Goal: Communication & Community: Participate in discussion

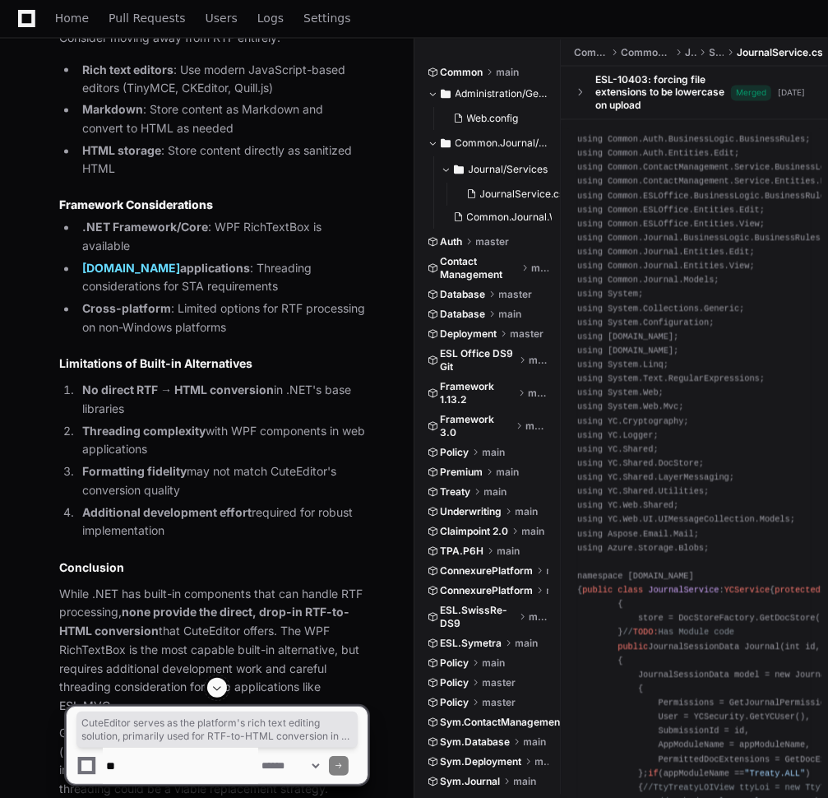
scroll to position [6117, 0]
click at [165, 771] on textarea at bounding box center [180, 765] width 155 height 36
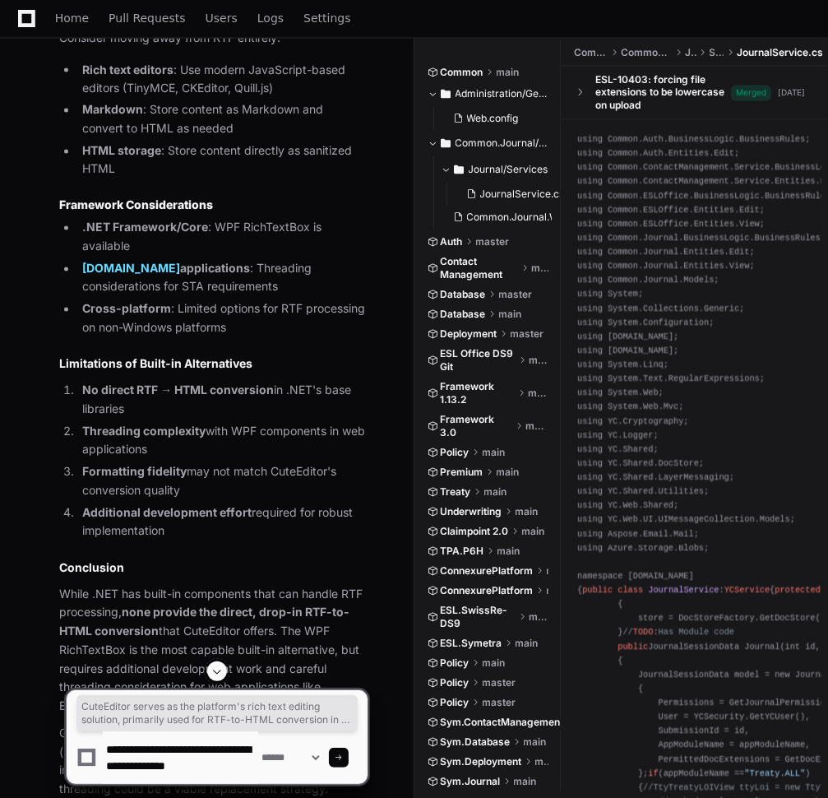
type textarea "**********"
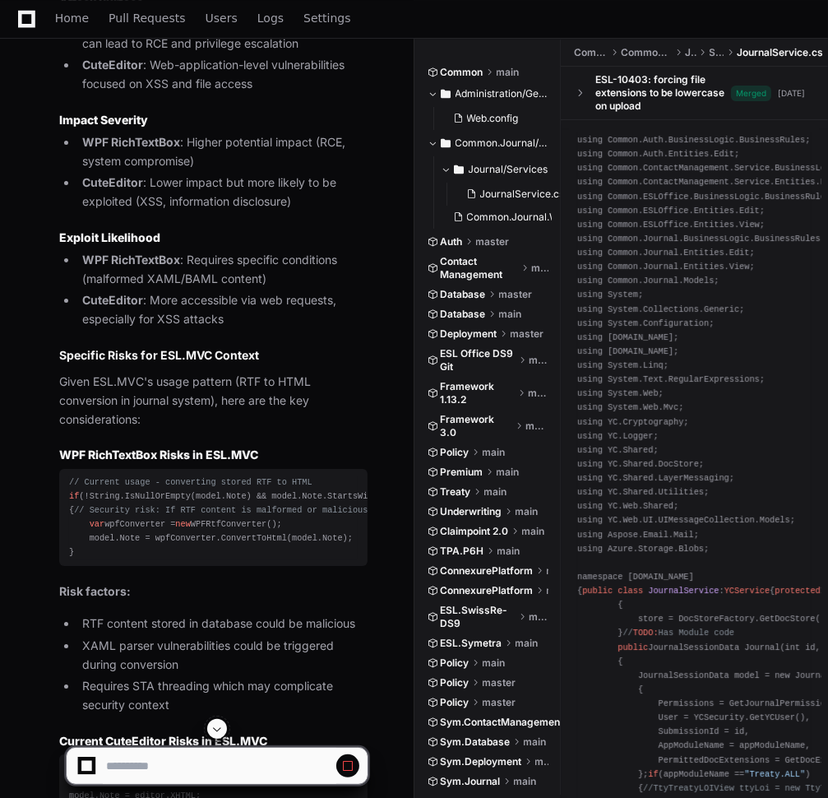
click at [218, 725] on span at bounding box center [216, 728] width 13 height 13
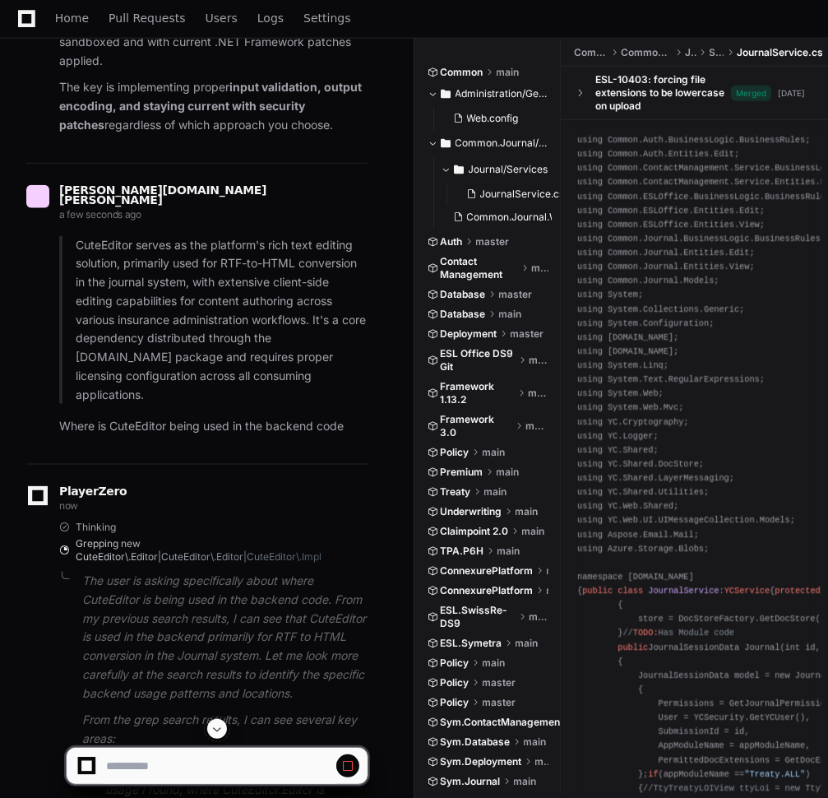
click at [224, 729] on span at bounding box center [216, 728] width 13 height 13
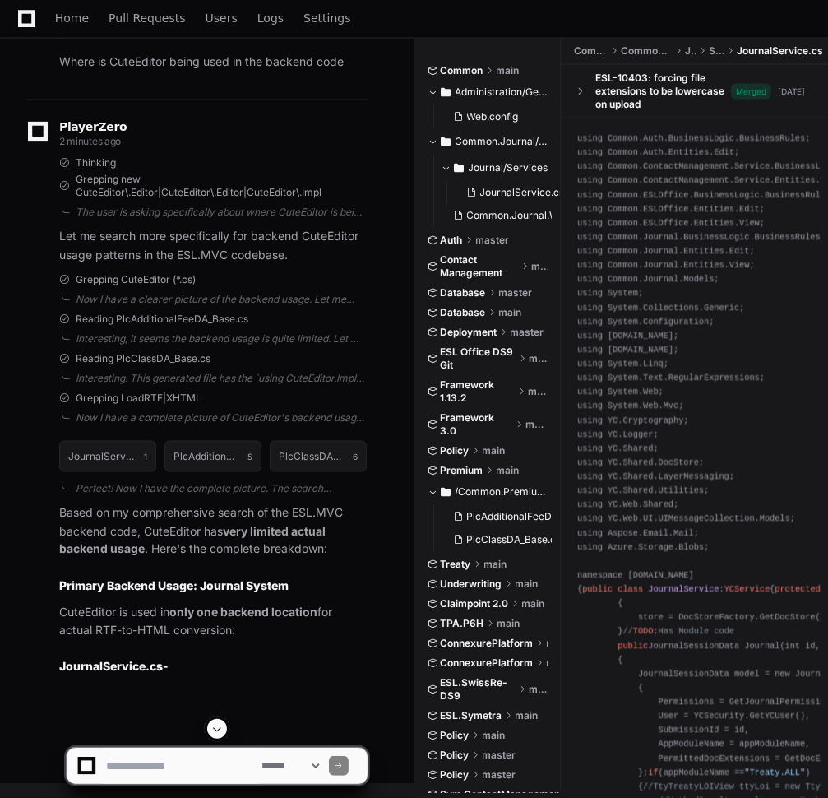
scroll to position [9923, 0]
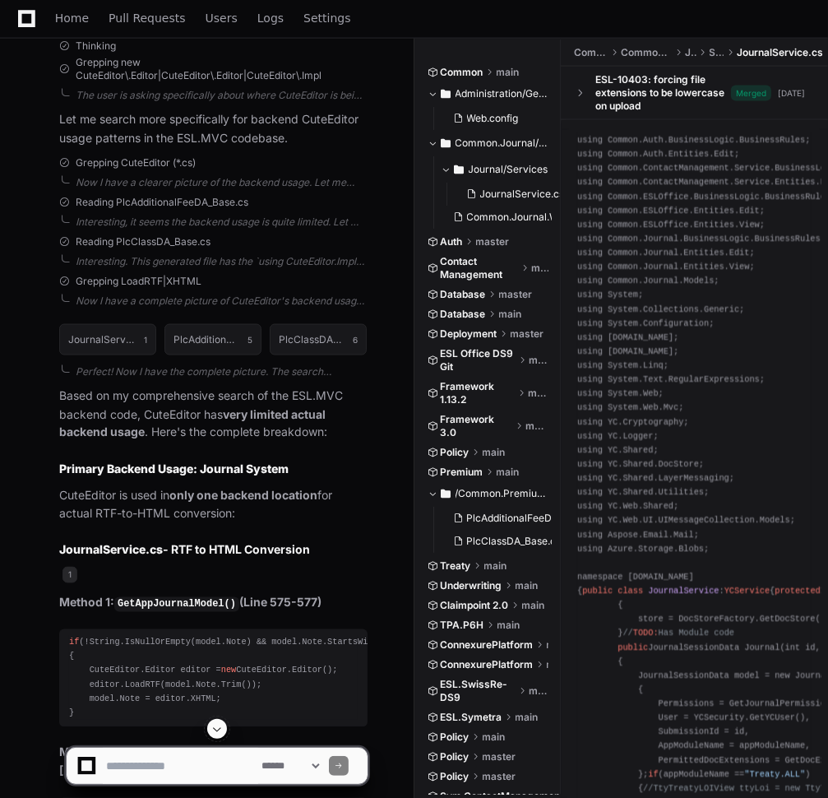
click at [321, 525] on p "CuteEditor is used in only one backend location for actual RTF-to-HTML conversi…" at bounding box center [213, 506] width 308 height 38
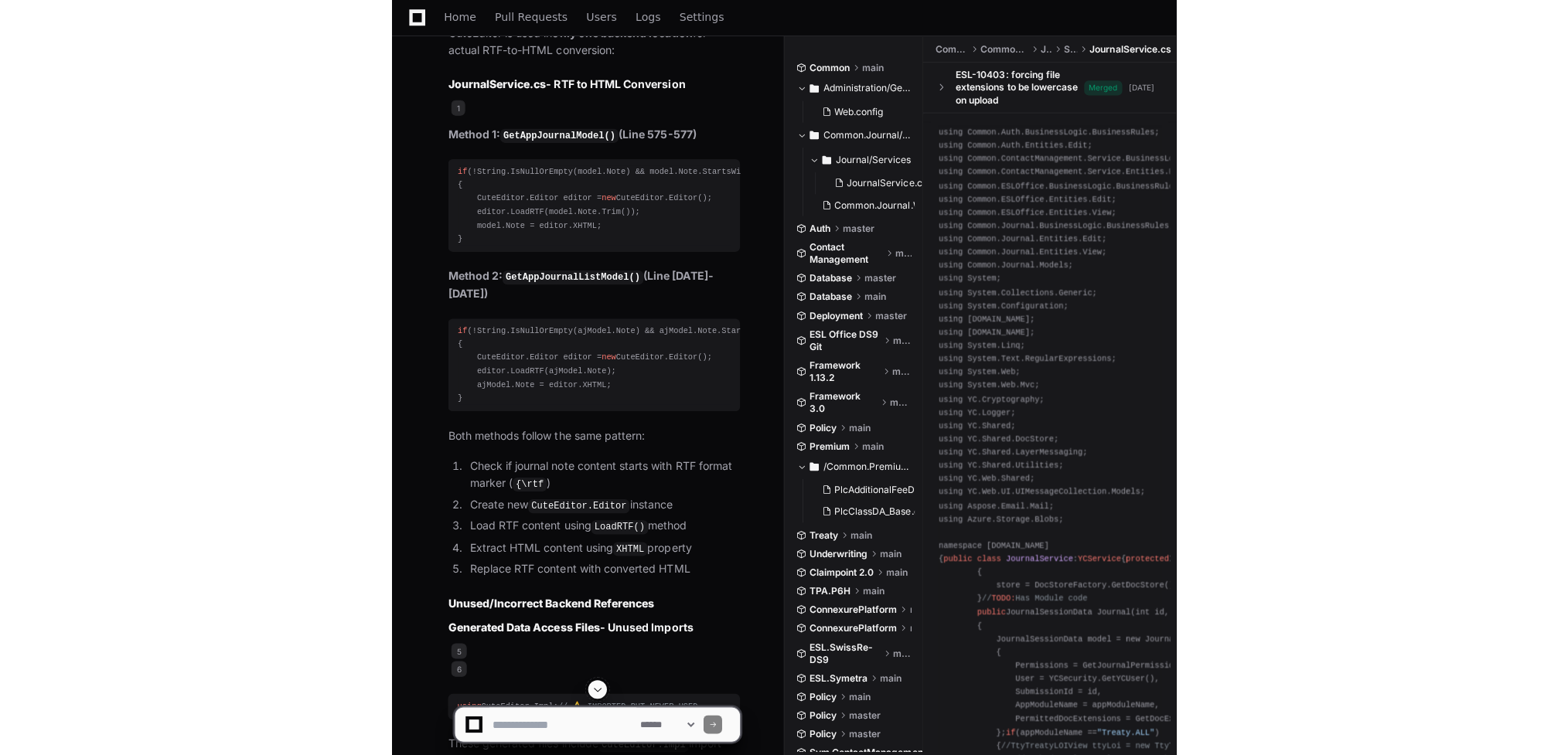
scroll to position [8640, 0]
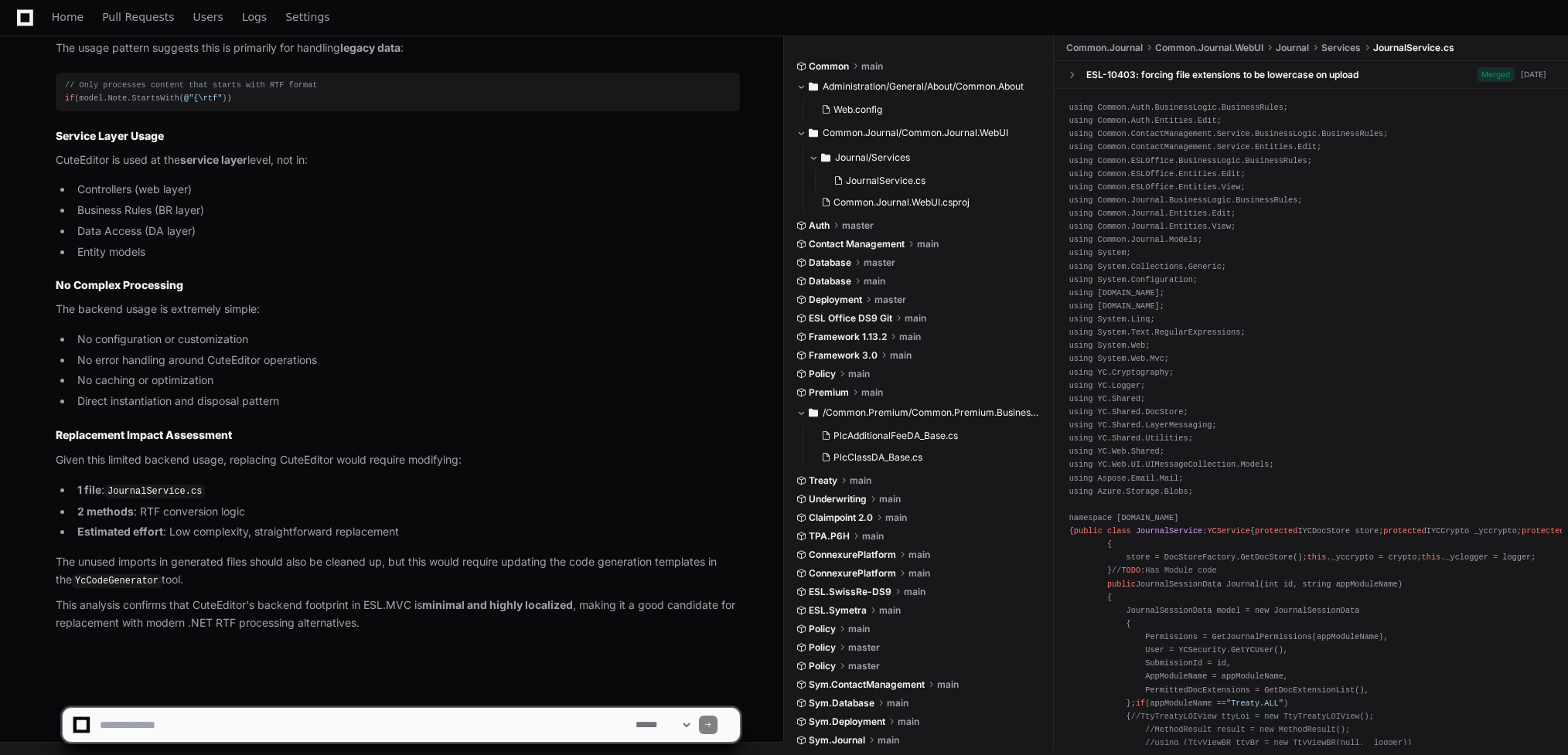
click at [248, 726] on textarea at bounding box center [365, 725] width 536 height 34
type textarea "**********"
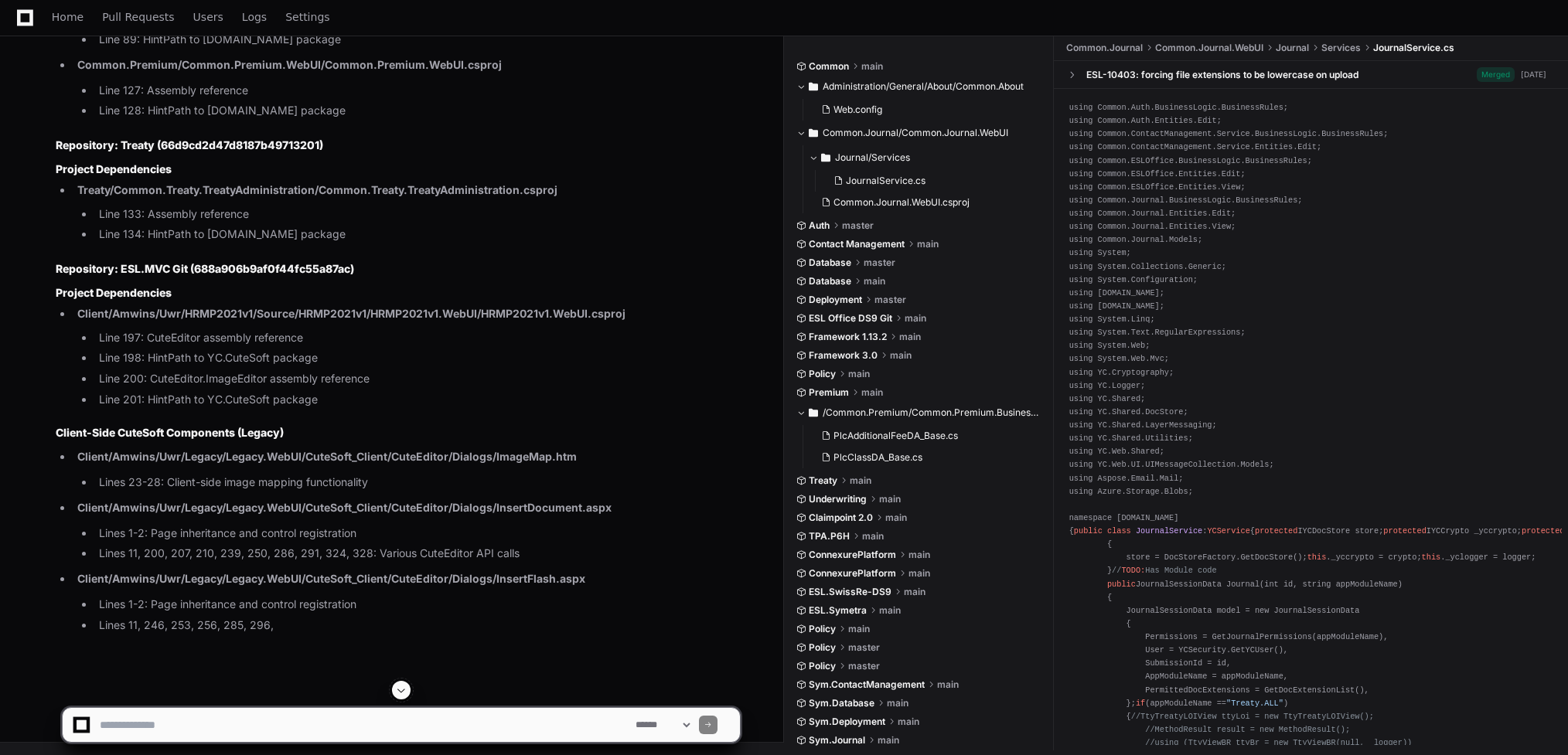
scroll to position [10612, 0]
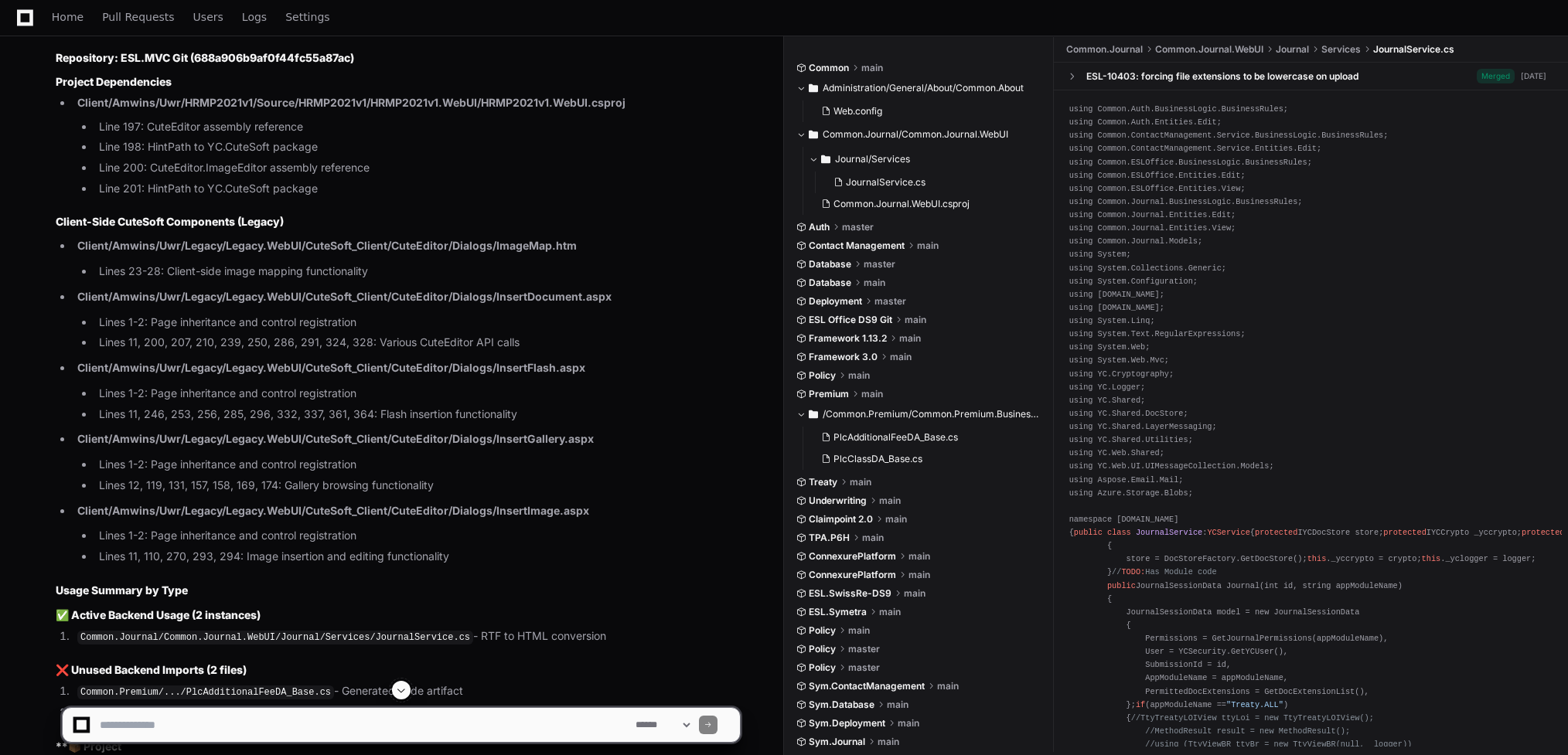
click at [397, 689] on span at bounding box center [401, 690] width 12 height 12
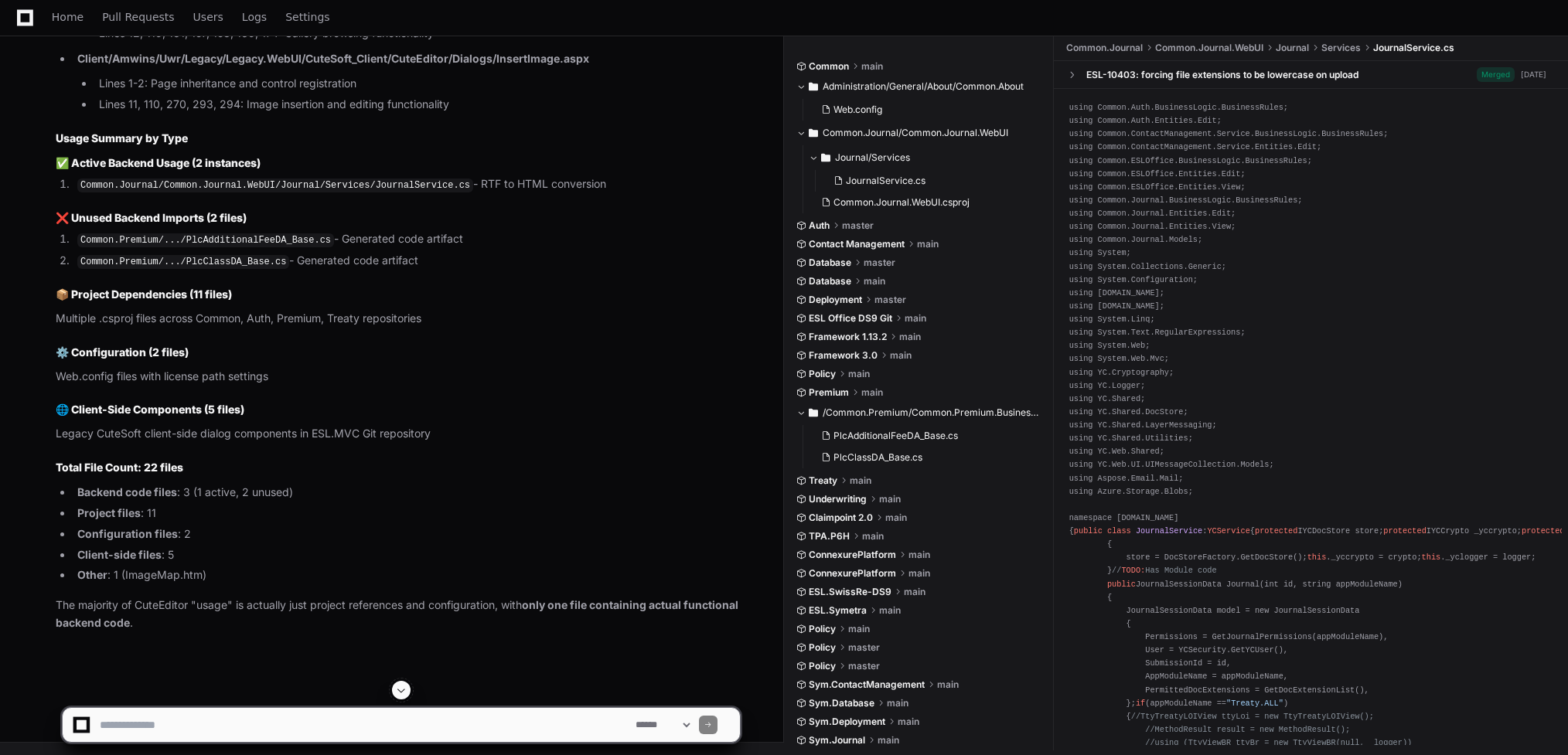
scroll to position [11294, 0]
